Goal: Transaction & Acquisition: Purchase product/service

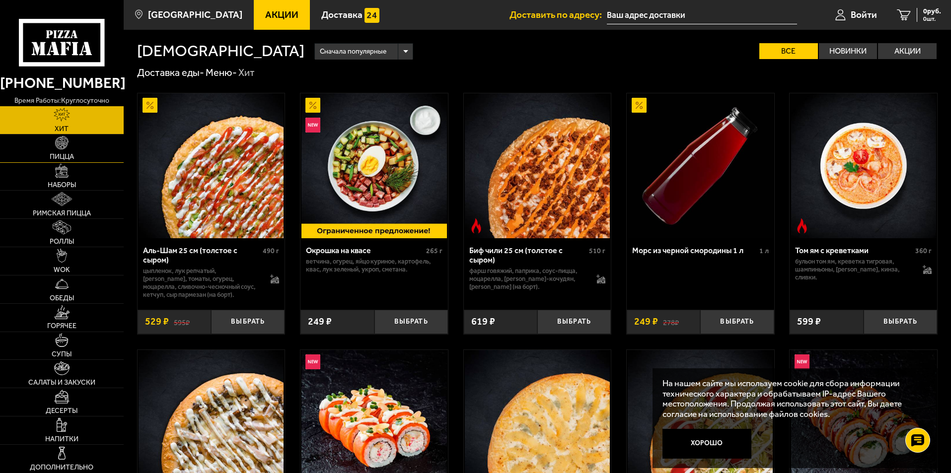
click at [69, 147] on link "Пицца" at bounding box center [62, 149] width 124 height 28
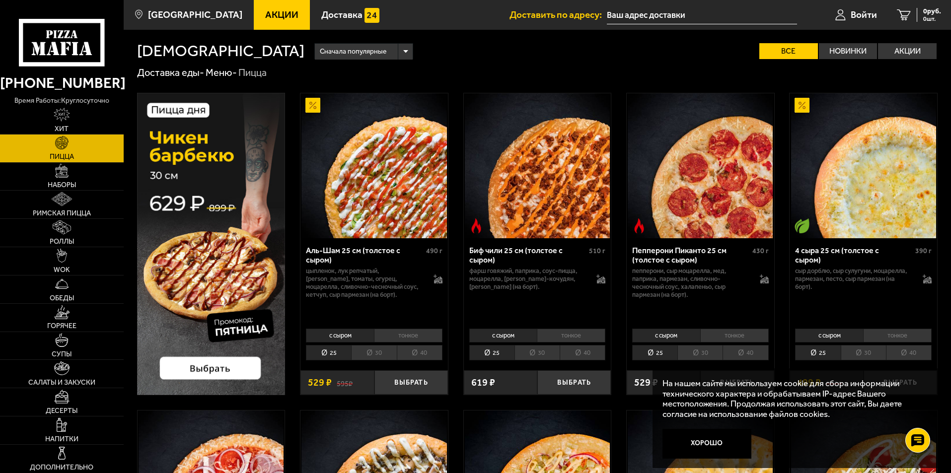
scroll to position [50, 0]
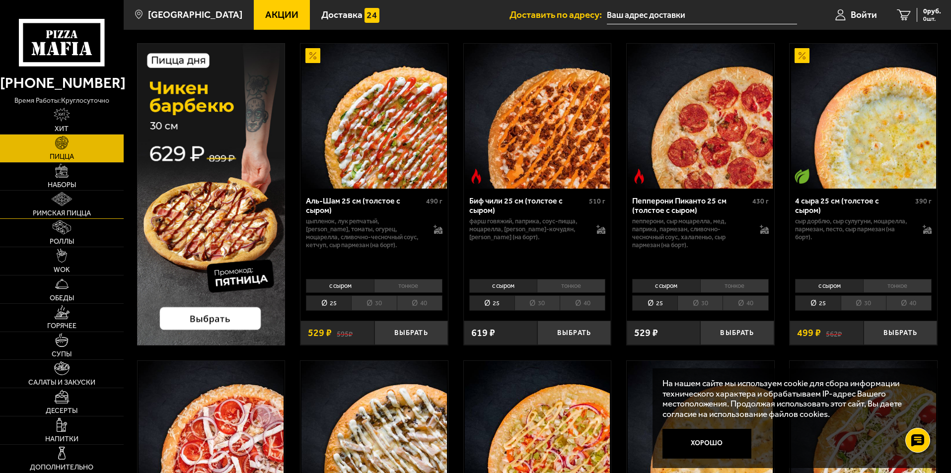
click at [75, 201] on link "Римская пицца" at bounding box center [62, 205] width 124 height 28
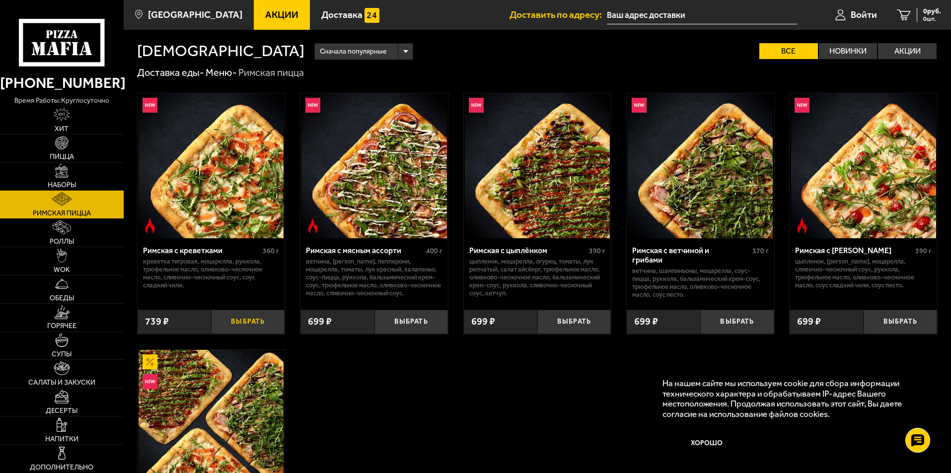
click at [255, 320] on button "Выбрать" at bounding box center [247, 322] width 73 height 24
click at [246, 319] on button "Выбрать" at bounding box center [247, 322] width 73 height 24
click at [252, 327] on button "Выбрать" at bounding box center [247, 322] width 73 height 24
click at [248, 320] on button "Выбрать" at bounding box center [247, 322] width 73 height 24
click at [679, 447] on button "Хорошо" at bounding box center [706, 444] width 89 height 30
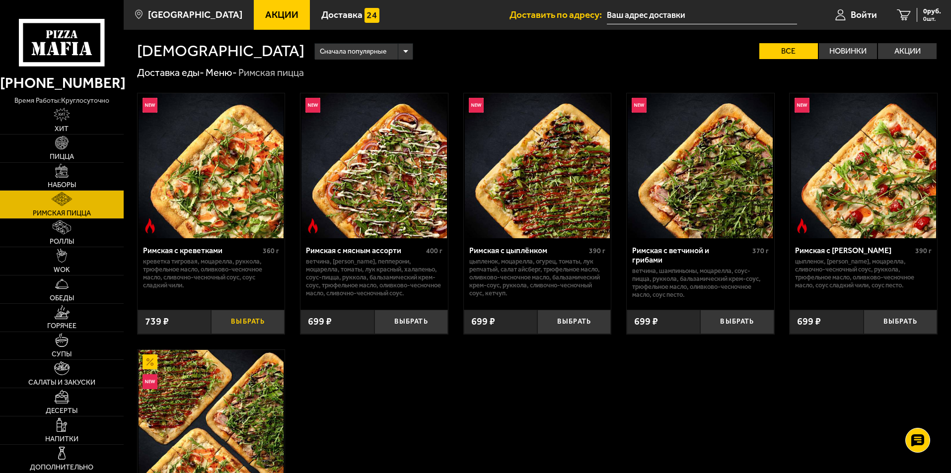
click at [247, 326] on button "Выбрать" at bounding box center [247, 322] width 73 height 24
click at [235, 320] on button "Выбрать" at bounding box center [247, 322] width 73 height 24
click at [342, 324] on div "699 ₽" at bounding box center [336, 322] width 73 height 24
click at [387, 327] on button "Выбрать" at bounding box center [410, 322] width 73 height 24
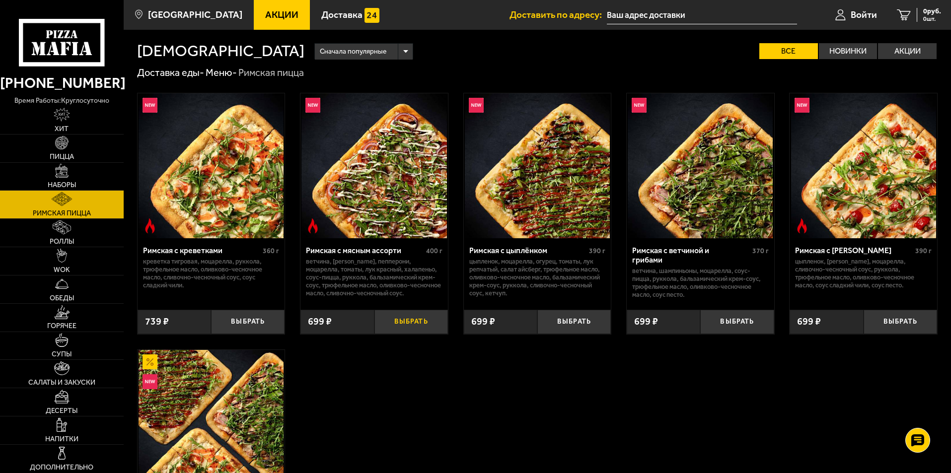
click at [407, 316] on button "Выбрать" at bounding box center [410, 322] width 73 height 24
click at [43, 169] on link "Наборы" at bounding box center [62, 177] width 124 height 28
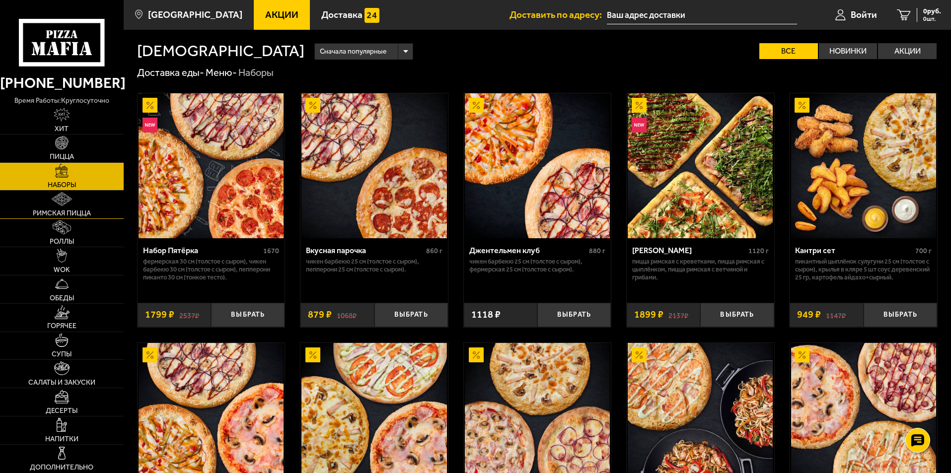
click at [53, 216] on span "Римская пицца" at bounding box center [62, 213] width 58 height 7
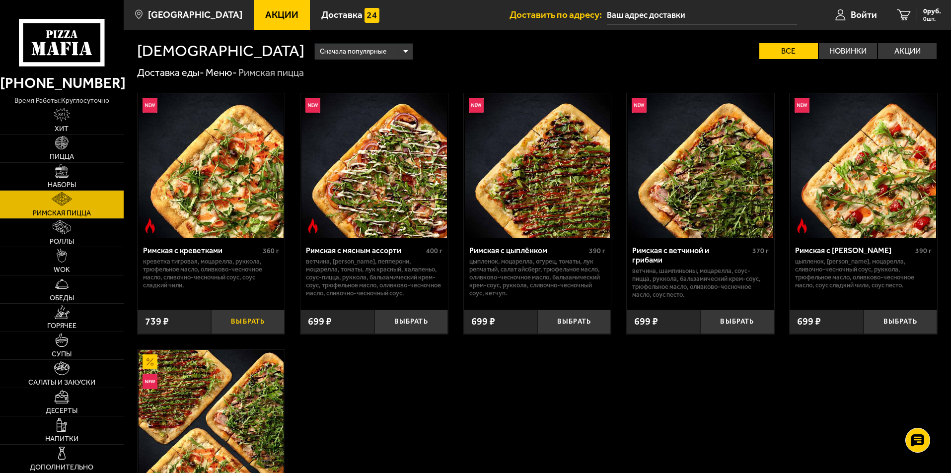
click at [274, 317] on button "Выбрать" at bounding box center [247, 322] width 73 height 24
click at [666, 6] on input "text" at bounding box center [702, 15] width 190 height 18
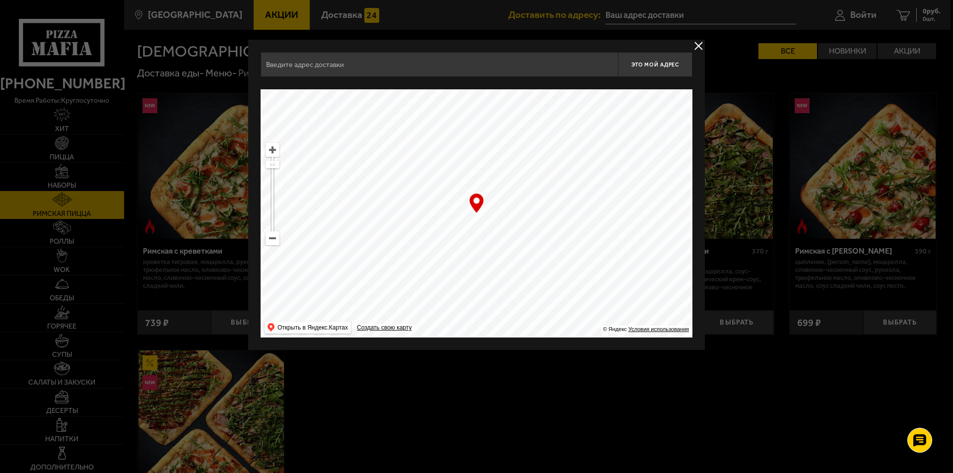
click at [355, 68] on input "text" at bounding box center [440, 64] width 358 height 25
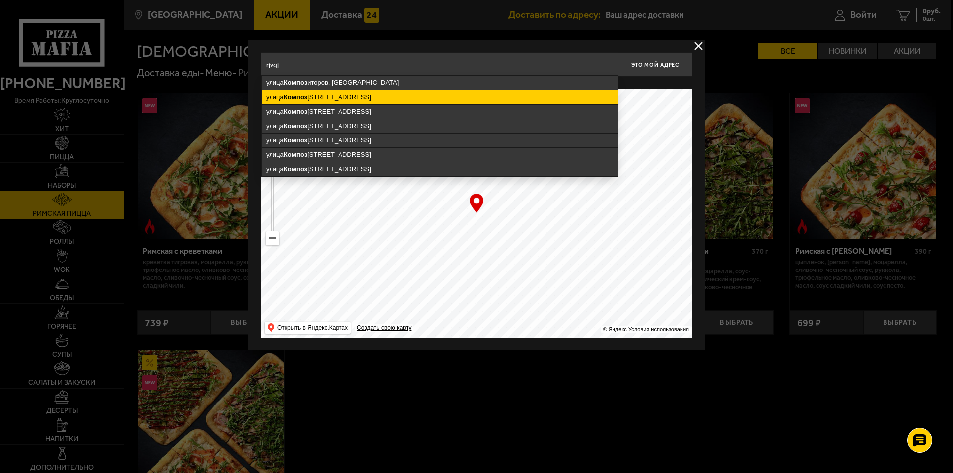
click at [362, 99] on ymaps "[STREET_ADDRESS]" at bounding box center [440, 97] width 357 height 14
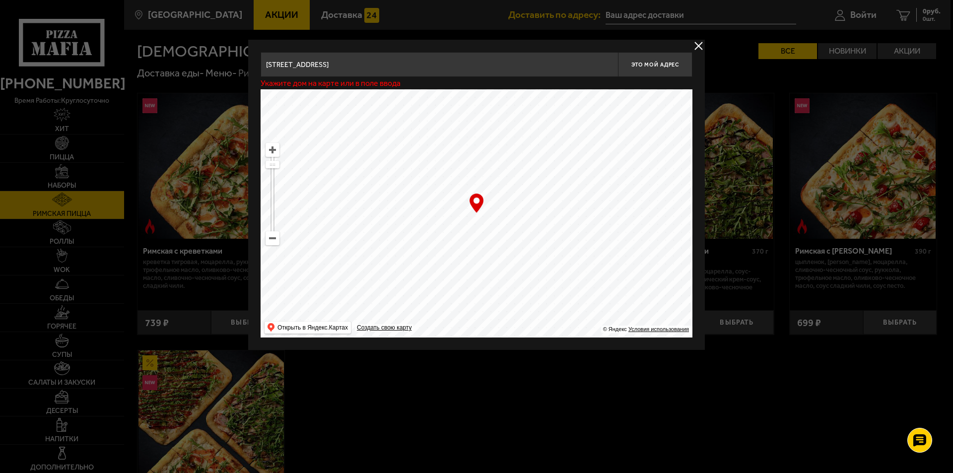
drag, startPoint x: 467, startPoint y: 76, endPoint x: 466, endPoint y: 68, distance: 8.1
click at [466, 71] on input "[STREET_ADDRESS]" at bounding box center [440, 64] width 358 height 25
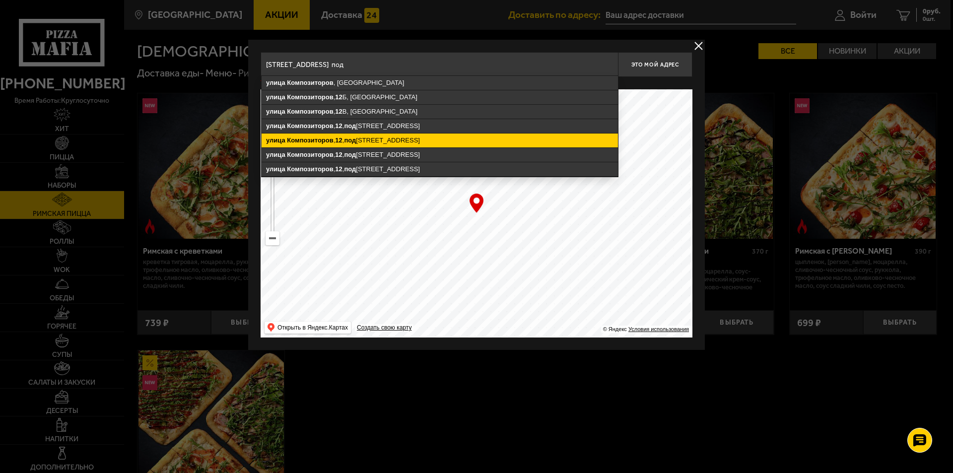
click at [437, 135] on ymaps "[STREET_ADDRESS]" at bounding box center [440, 141] width 357 height 14
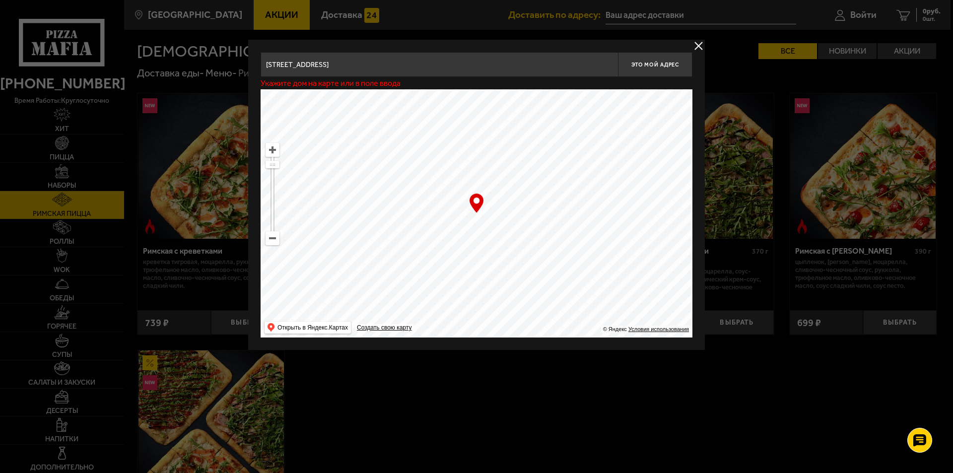
click at [472, 61] on input "[STREET_ADDRESS]" at bounding box center [440, 64] width 358 height 25
click at [503, 77] on div "Укажите дом на карте или в поле ввода" at bounding box center [477, 83] width 432 height 12
click at [503, 75] on div "[STREET_ADDRESS] , [GEOGRAPHIC_DATA] , [GEOGRAPHIC_DATA][STREET_ADDRESS][GEOGRA…" at bounding box center [477, 64] width 432 height 25
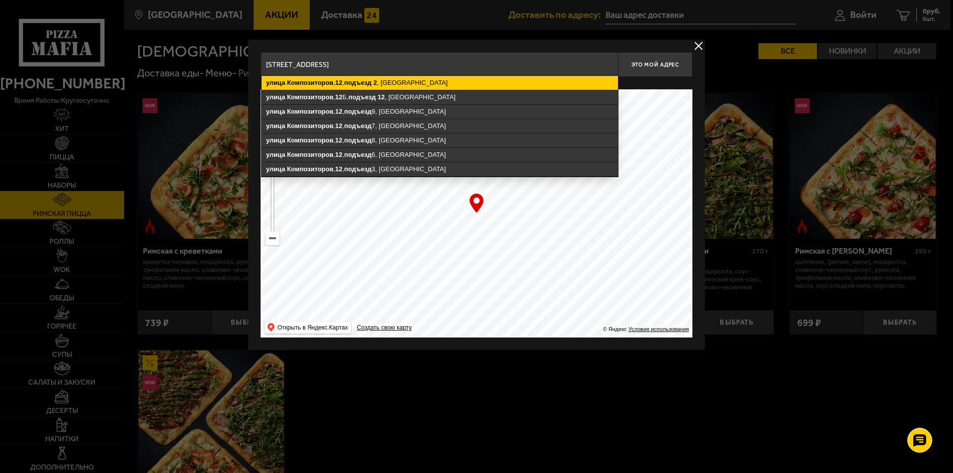
click at [404, 80] on ymaps "[STREET_ADDRESS]" at bounding box center [440, 83] width 357 height 14
type input "[STREET_ADDRESS]"
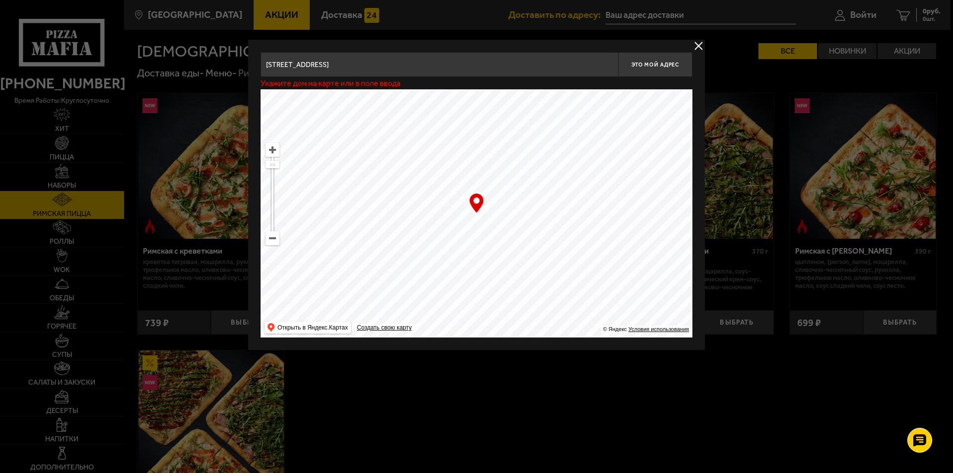
click at [279, 241] on ymaps at bounding box center [272, 238] width 13 height 13
click at [277, 241] on ymaps at bounding box center [272, 238] width 13 height 13
click at [279, 240] on ymaps at bounding box center [273, 238] width 14 height 14
click at [278, 240] on ymaps at bounding box center [272, 238] width 13 height 13
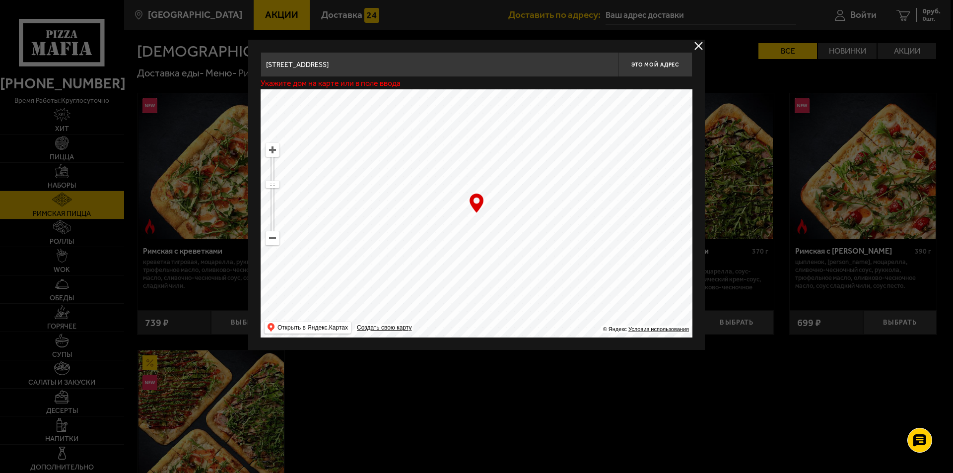
drag, startPoint x: 501, startPoint y: 139, endPoint x: 498, endPoint y: 283, distance: 144.0
click at [498, 283] on ymaps at bounding box center [477, 213] width 432 height 248
drag, startPoint x: 513, startPoint y: 228, endPoint x: 364, endPoint y: 225, distance: 149.0
click at [364, 225] on ymaps at bounding box center [477, 213] width 432 height 248
click at [274, 152] on ymaps at bounding box center [272, 150] width 13 height 13
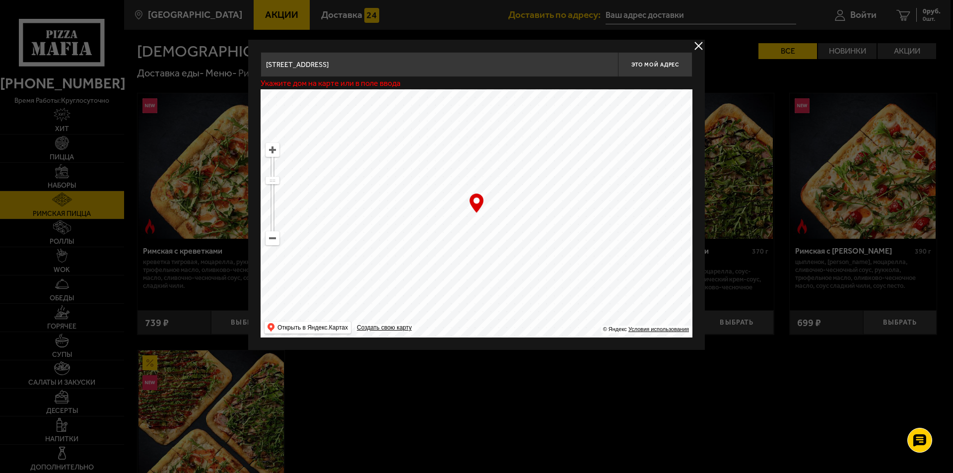
click at [274, 152] on ymaps at bounding box center [272, 150] width 13 height 13
drag, startPoint x: 431, startPoint y: 260, endPoint x: 736, endPoint y: 43, distance: 374.3
click at [736, 43] on main "[GEOGRAPHIC_DATA] Все Акции Доставка Личный кабинет Акции Доставка Доставить по…" at bounding box center [537, 341] width 827 height 682
drag, startPoint x: 412, startPoint y: 182, endPoint x: 522, endPoint y: 337, distance: 190.6
click at [522, 337] on ymaps at bounding box center [477, 213] width 432 height 248
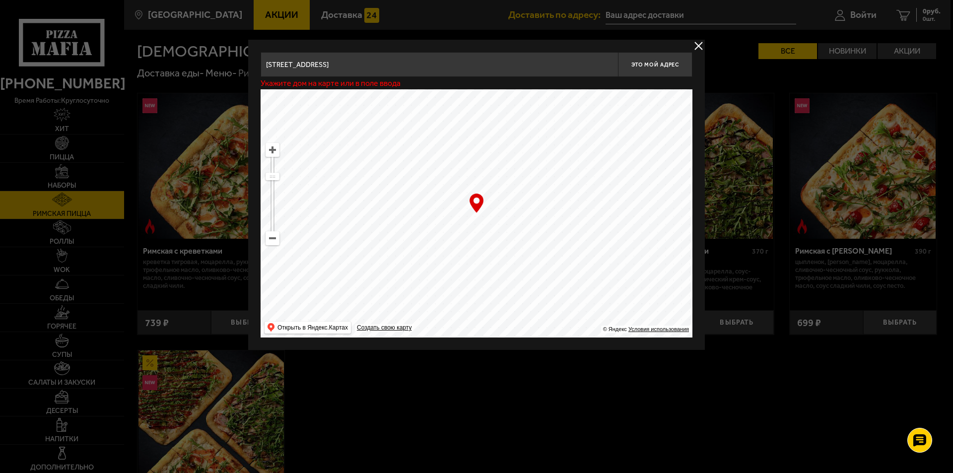
drag, startPoint x: 596, startPoint y: 147, endPoint x: 633, endPoint y: 232, distance: 93.4
click at [633, 232] on ymaps at bounding box center [477, 213] width 432 height 248
click at [277, 153] on ymaps at bounding box center [272, 150] width 13 height 13
click at [276, 153] on ymaps at bounding box center [272, 150] width 13 height 13
drag, startPoint x: 483, startPoint y: 223, endPoint x: 487, endPoint y: 216, distance: 8.3
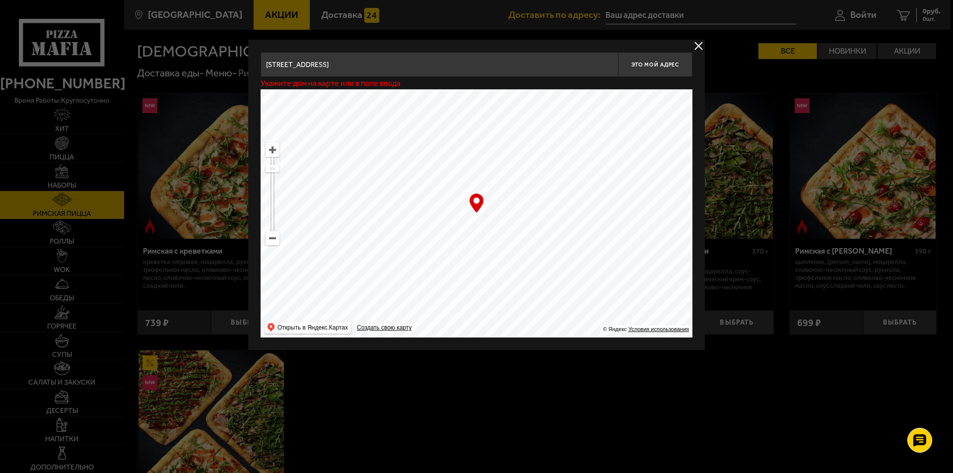
click at [487, 216] on ymaps at bounding box center [477, 213] width 432 height 248
click at [276, 154] on ymaps at bounding box center [272, 150] width 13 height 13
drag, startPoint x: 445, startPoint y: 234, endPoint x: 481, endPoint y: 220, distance: 38.4
click at [481, 220] on ymaps at bounding box center [477, 213] width 432 height 248
click at [478, 207] on div "… © Яндекс Условия использования Открыть в Яндекс.Картах Создать свою карту" at bounding box center [477, 213] width 432 height 248
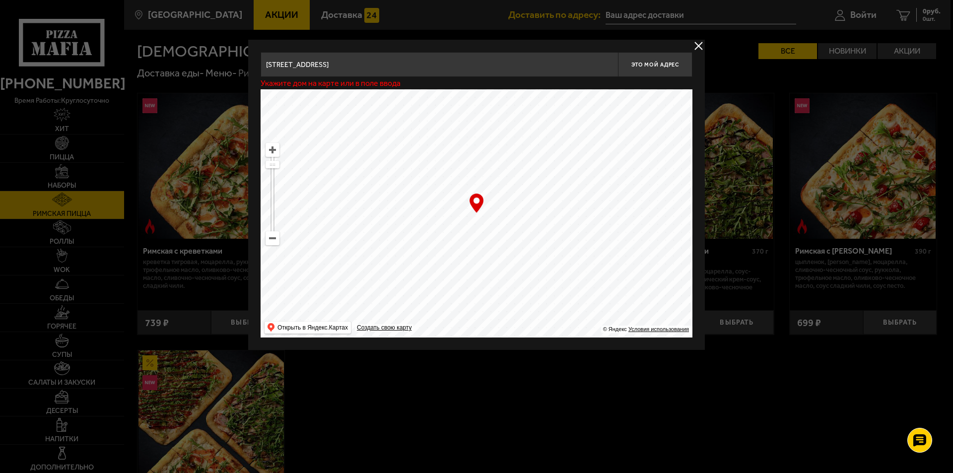
click at [467, 213] on ymaps at bounding box center [477, 213] width 432 height 248
click at [467, 219] on ymaps at bounding box center [477, 213] width 432 height 248
click at [705, 44] on div at bounding box center [476, 236] width 953 height 473
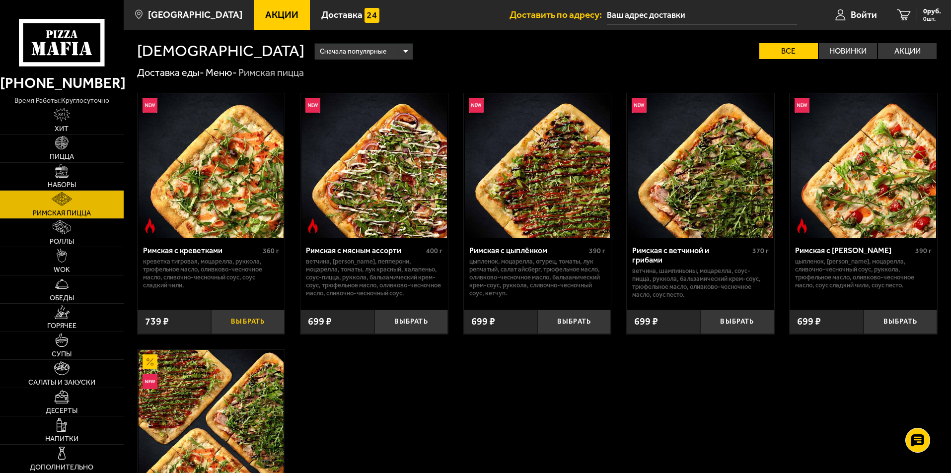
click at [245, 327] on button "Выбрать" at bounding box center [247, 322] width 73 height 24
